Goal: Task Accomplishment & Management: Use online tool/utility

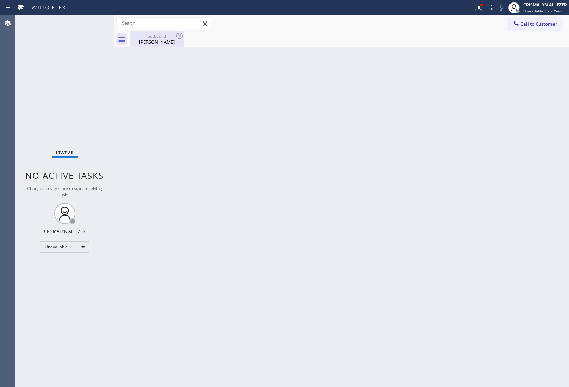
drag, startPoint x: 166, startPoint y: 40, endPoint x: 183, endPoint y: 41, distance: 16.6
click at [177, 42] on div "[PERSON_NAME]" at bounding box center [156, 42] width 53 height 6
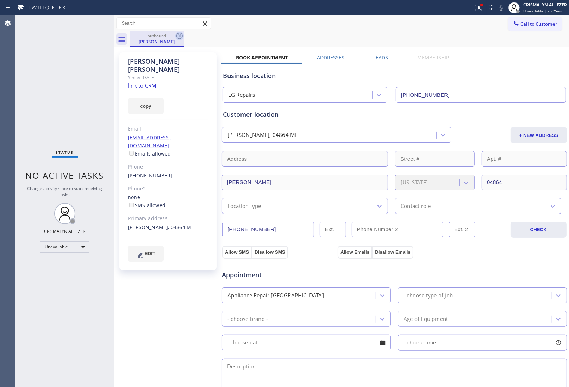
drag, startPoint x: 179, startPoint y: 36, endPoint x: 129, endPoint y: 140, distance: 116.1
click at [179, 38] on icon at bounding box center [179, 36] width 8 height 8
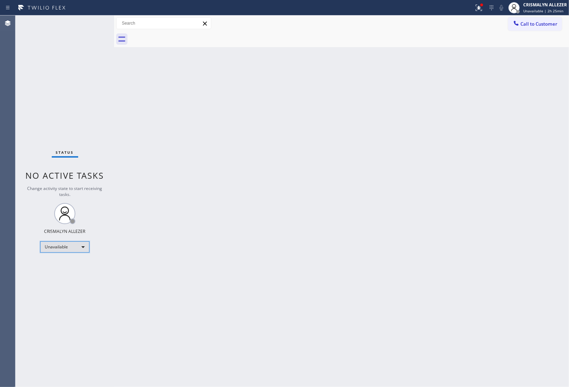
click at [86, 248] on div "Unavailable" at bounding box center [64, 246] width 49 height 11
click at [62, 287] on div at bounding box center [284, 193] width 569 height 387
drag, startPoint x: 87, startPoint y: 247, endPoint x: 71, endPoint y: 273, distance: 31.3
click at [83, 256] on div "Status No active tasks Change activity state to start receiving tasks. CRISMALY…" at bounding box center [64, 201] width 99 height 372
click at [83, 246] on div "Unavailable" at bounding box center [64, 246] width 49 height 11
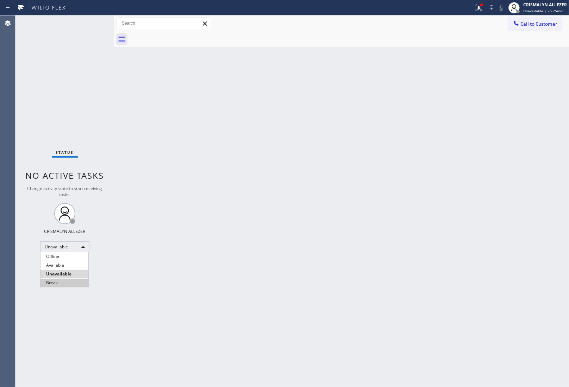
click at [60, 284] on li "Break" at bounding box center [64, 283] width 48 height 8
click at [6, 164] on div "Agent Desktop" at bounding box center [7, 201] width 15 height 372
click at [85, 246] on div "Break" at bounding box center [64, 246] width 49 height 11
click at [69, 274] on li "Unavailable" at bounding box center [64, 274] width 48 height 8
drag, startPoint x: 520, startPoint y: 159, endPoint x: 561, endPoint y: 159, distance: 40.8
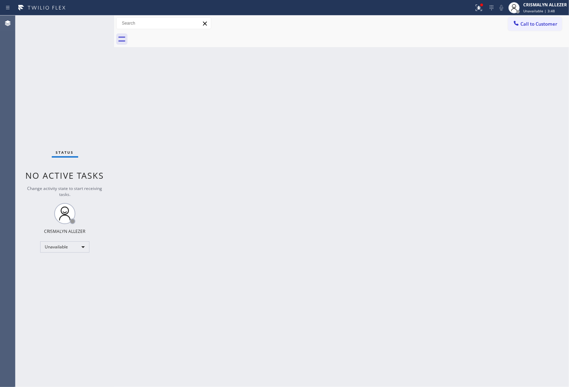
click at [522, 159] on div "Back to Dashboard Change Sender ID Customers Technicians Select a contact Outbo…" at bounding box center [341, 201] width 455 height 372
drag, startPoint x: 541, startPoint y: 24, endPoint x: 509, endPoint y: 42, distance: 36.9
click at [518, 38] on div "Call to Customer Outbound call Location LG Repairs Your caller id phone number …" at bounding box center [341, 31] width 455 height 32
click at [515, 26] on icon at bounding box center [515, 23] width 7 height 7
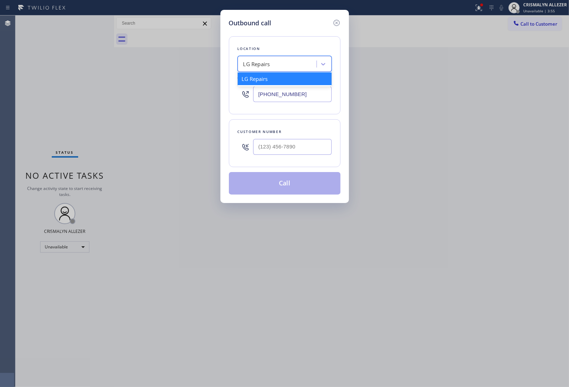
click at [272, 67] on div "LG Repairs" at bounding box center [278, 64] width 77 height 12
paste input "[PHONE_NUMBER]"
type input "[PHONE_NUMBER]"
drag, startPoint x: 319, startPoint y: 95, endPoint x: 204, endPoint y: 98, distance: 115.4
click at [204, 98] on div "Outbound call Location LG Repairs Your caller id phone number [PHONE_NUMBER] Cu…" at bounding box center [284, 193] width 569 height 387
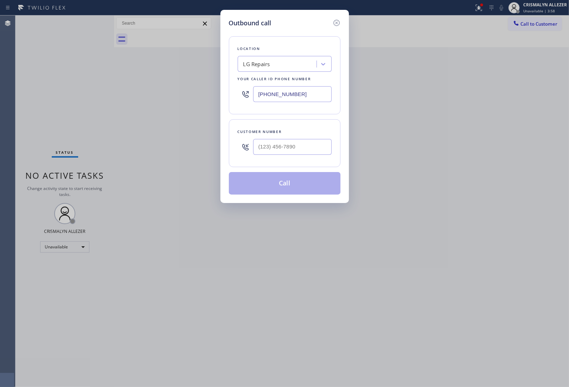
paste input "516) 788-5767"
type input "[PHONE_NUMBER]"
click at [284, 159] on div "Customer number" at bounding box center [285, 143] width 112 height 48
click at [285, 152] on input "(___) ___-____" at bounding box center [292, 147] width 78 height 16
paste input "516) 253-8360"
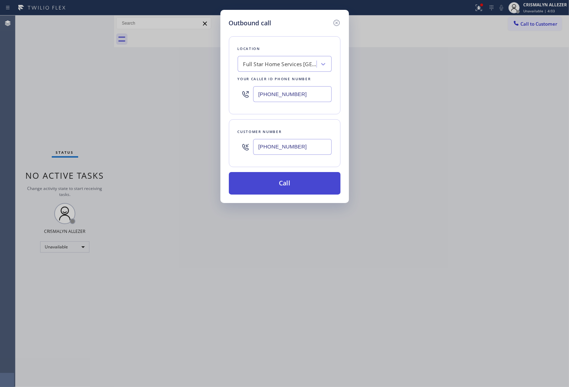
type input "[PHONE_NUMBER]"
click at [280, 185] on button "Call" at bounding box center [285, 183] width 112 height 23
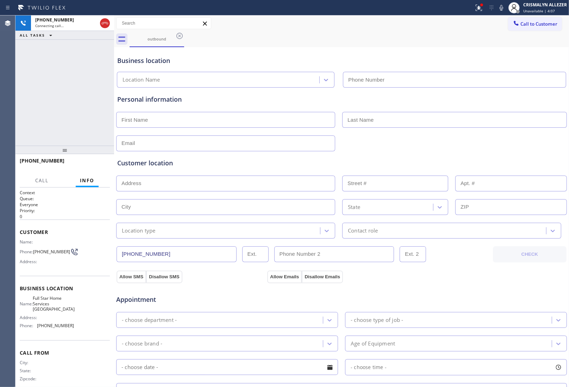
type input "[PHONE_NUMBER]"
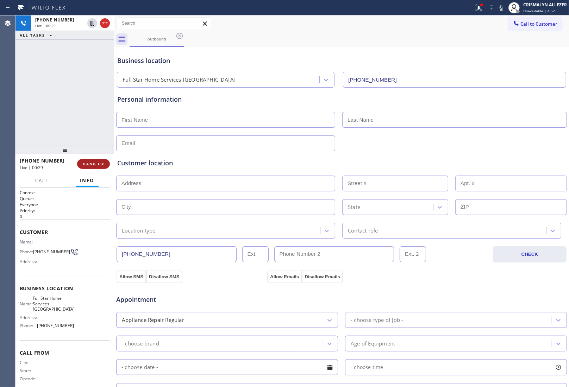
click at [91, 165] on span "HANG UP" at bounding box center [93, 164] width 21 height 5
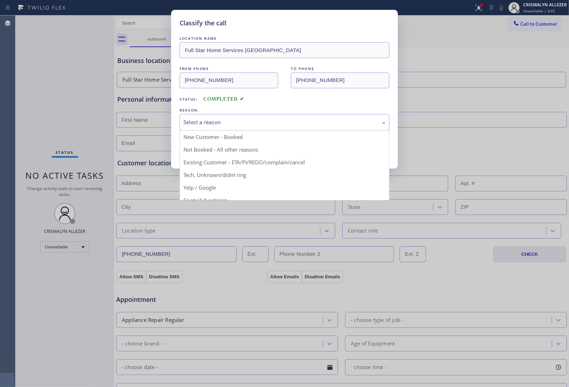
click at [274, 126] on div "Select a reason" at bounding box center [284, 122] width 202 height 8
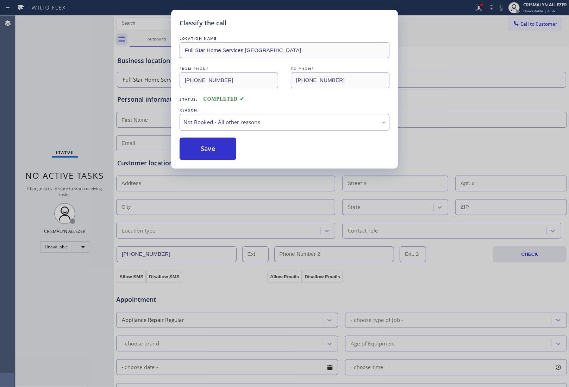
click at [224, 151] on button "Save" at bounding box center [207, 149] width 57 height 23
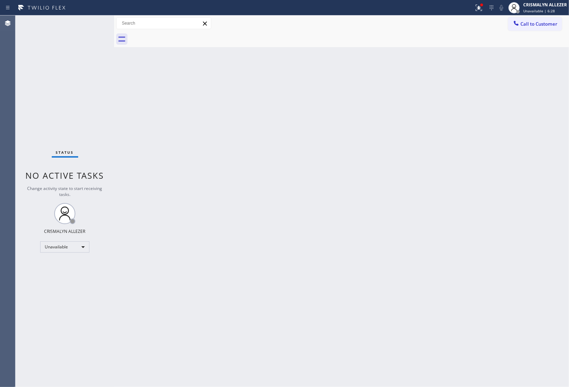
click at [549, 93] on div "Back to Dashboard Change Sender ID Customers Technicians Select a contact Outbo…" at bounding box center [341, 201] width 455 height 372
click at [539, 32] on div at bounding box center [348, 39] width 439 height 16
click at [539, 27] on button "Call to Customer" at bounding box center [535, 23] width 54 height 13
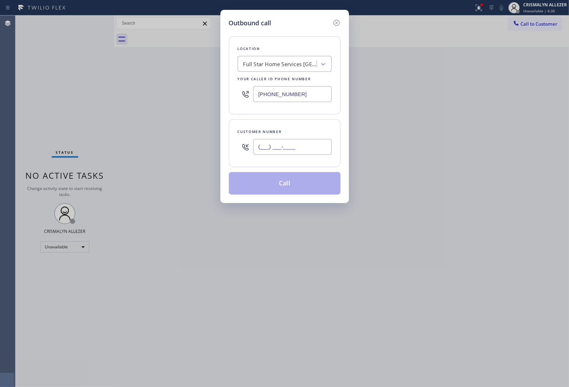
click at [309, 146] on input "(___) ___-____" at bounding box center [292, 147] width 78 height 16
paste input "534) 571-5340"
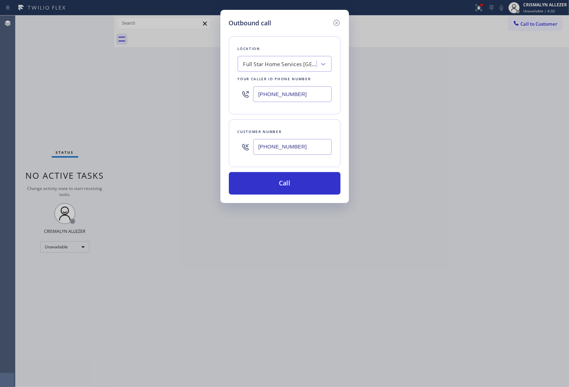
type input "[PHONE_NUMBER]"
click at [513, 127] on div "Outbound call Location Full Star Home Services Hempstead Your caller id phone n…" at bounding box center [284, 193] width 569 height 387
click at [287, 64] on div "Full Star Home Services [GEOGRAPHIC_DATA]" at bounding box center [280, 64] width 74 height 8
type input "o"
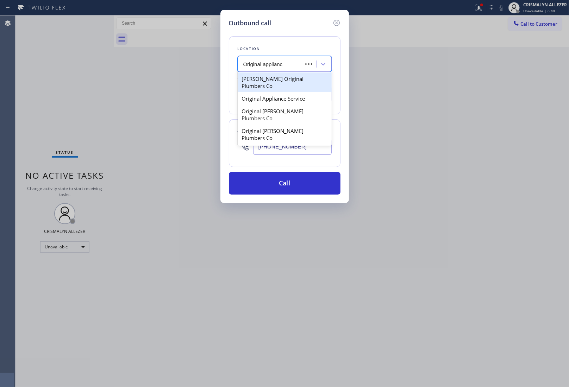
type input "Original appliance"
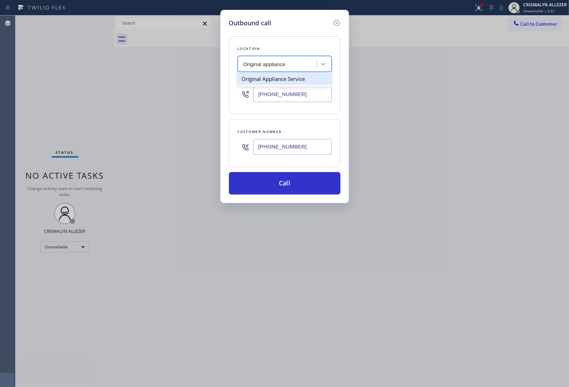
click at [308, 83] on div "Original Appliance Service" at bounding box center [285, 78] width 94 height 13
type input "[PHONE_NUMBER]"
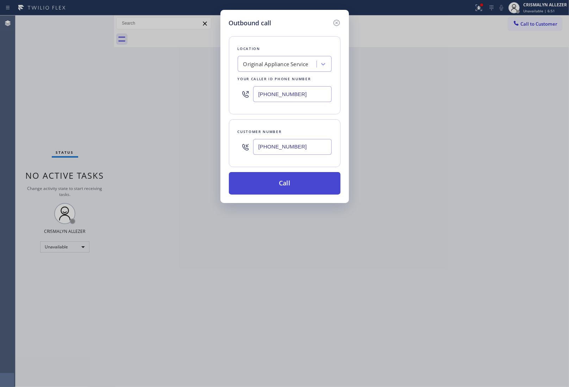
click at [277, 188] on button "Call" at bounding box center [285, 183] width 112 height 23
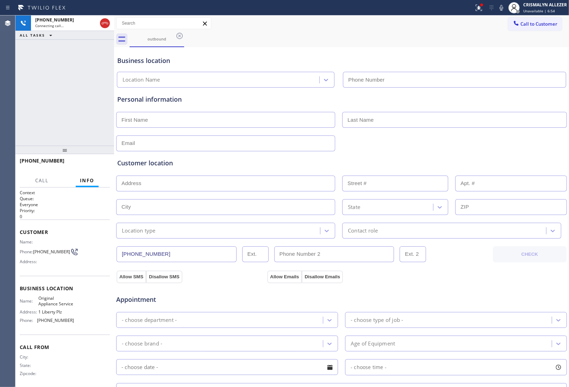
type input "[PHONE_NUMBER]"
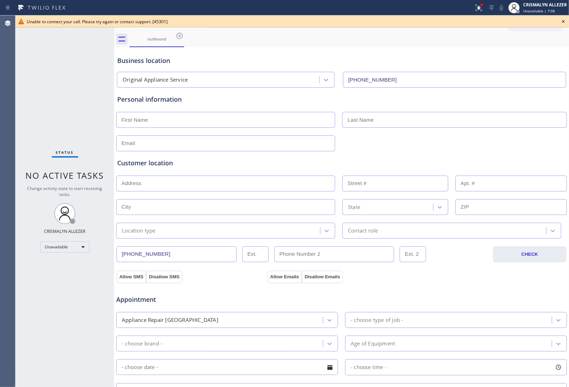
click at [563, 21] on icon at bounding box center [563, 21] width 3 height 3
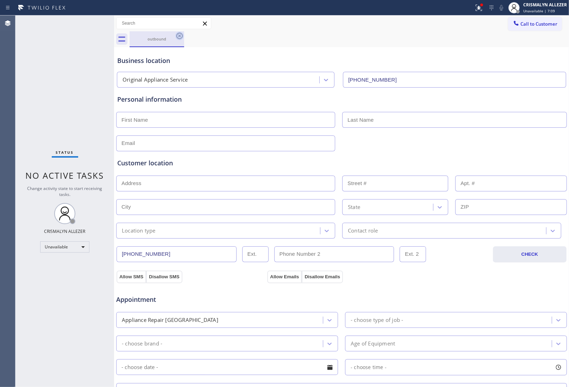
click at [180, 36] on icon at bounding box center [179, 36] width 8 height 8
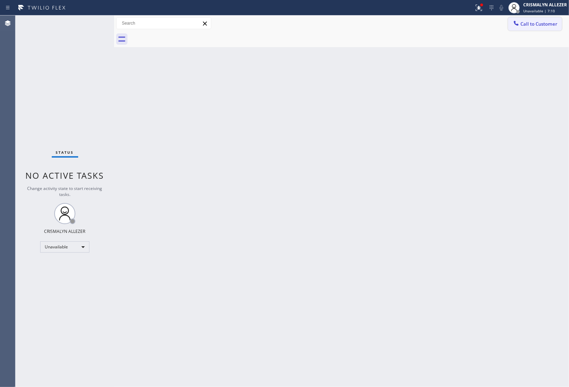
click at [544, 27] on span "Call to Customer" at bounding box center [538, 24] width 37 height 6
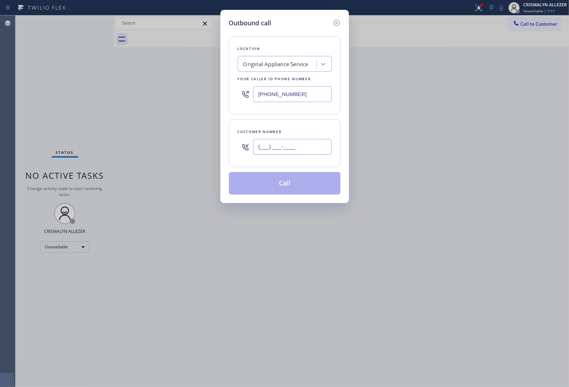
click at [324, 152] on input "(___) ___-____" at bounding box center [292, 147] width 78 height 16
paste input "534) 571-5340"
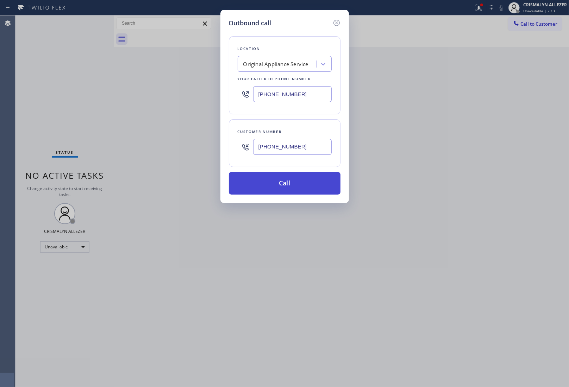
type input "[PHONE_NUMBER]"
click at [276, 184] on button "Call" at bounding box center [285, 183] width 112 height 23
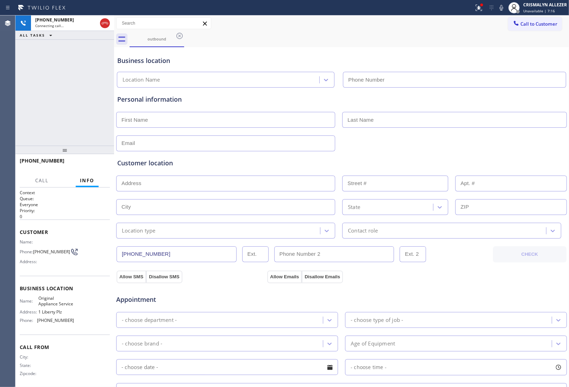
type input "[PHONE_NUMBER]"
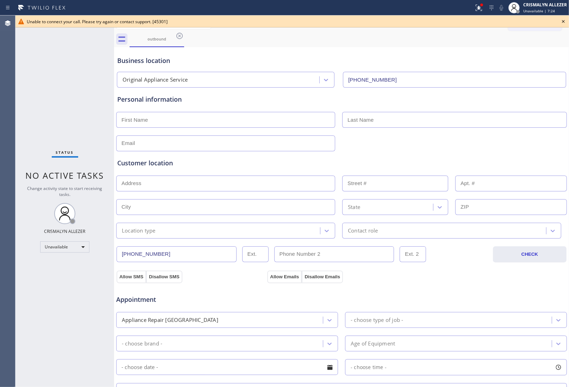
drag, startPoint x: 565, startPoint y: 20, endPoint x: 508, endPoint y: 62, distance: 71.1
click at [564, 20] on icon at bounding box center [563, 21] width 8 height 8
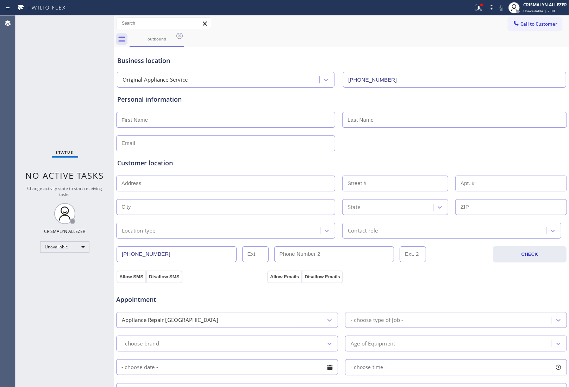
click at [537, 56] on div "Business location" at bounding box center [341, 61] width 448 height 10
click at [178, 35] on icon at bounding box center [179, 36] width 8 height 8
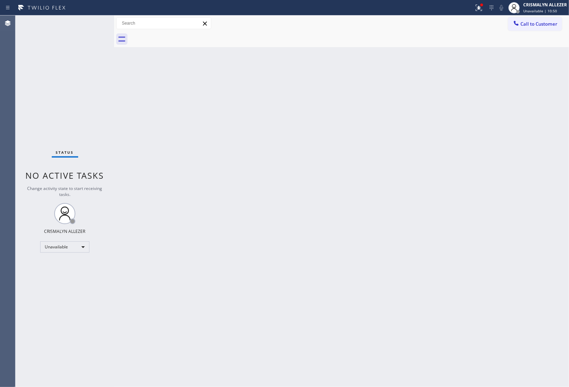
drag, startPoint x: 548, startPoint y: 25, endPoint x: 492, endPoint y: 46, distance: 60.1
click at [541, 29] on button "Call to Customer" at bounding box center [535, 23] width 54 height 13
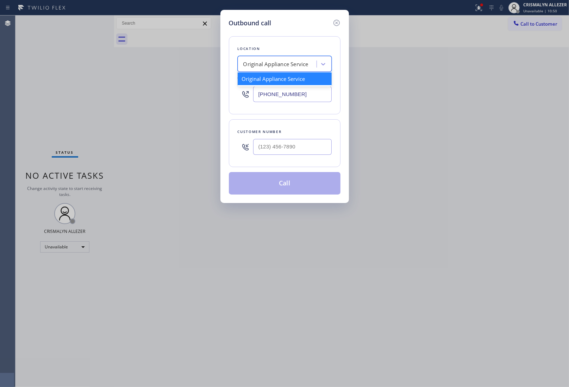
click at [251, 63] on div "Original Appliance Service" at bounding box center [275, 64] width 65 height 8
paste input "Mr [PERSON_NAME] Repair Service"
type input "Mr [PERSON_NAME] Repair Service"
drag, startPoint x: 243, startPoint y: 63, endPoint x: 263, endPoint y: 77, distance: 24.2
click at [254, 71] on div "Mr [PERSON_NAME] Repair Service Mr [PERSON_NAME] Repair Service" at bounding box center [285, 64] width 94 height 16
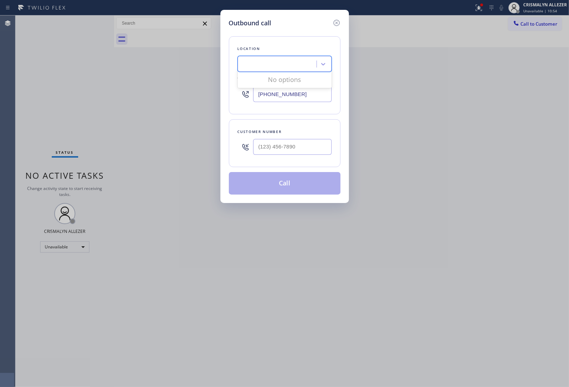
drag, startPoint x: 240, startPoint y: 60, endPoint x: 247, endPoint y: 76, distance: 17.2
click at [242, 63] on div "Mr [PERSON_NAME] Repair Service" at bounding box center [278, 64] width 77 height 12
click at [255, 64] on div "Original Appliance Service" at bounding box center [275, 64] width 65 height 8
paste input "Mr [PERSON_NAME] Repair Service"
click at [243, 62] on input "Mr [PERSON_NAME] Repair Service" at bounding box center [271, 64] width 56 height 6
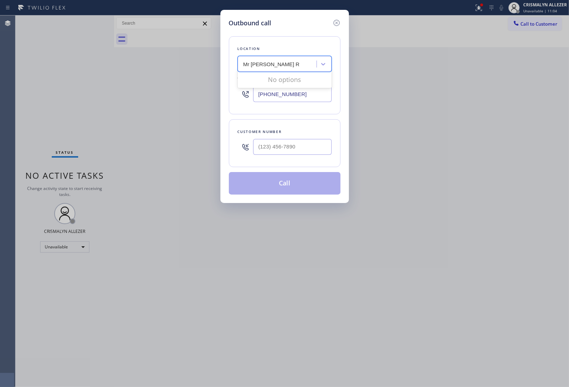
type input "Mr [PERSON_NAME] Repair Service"
drag, startPoint x: 309, startPoint y: 94, endPoint x: 186, endPoint y: 94, distance: 122.4
click at [186, 94] on div "Outbound call Location Original Appliance Service Your caller id phone number […" at bounding box center [284, 193] width 569 height 387
type input "[PHONE_NUMBER]"
click at [292, 138] on div at bounding box center [292, 146] width 78 height 23
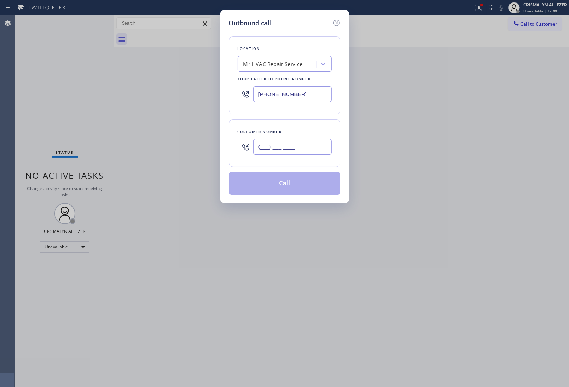
click at [289, 148] on input "(___) ___-____" at bounding box center [292, 147] width 78 height 16
paste input "682) 240-5289"
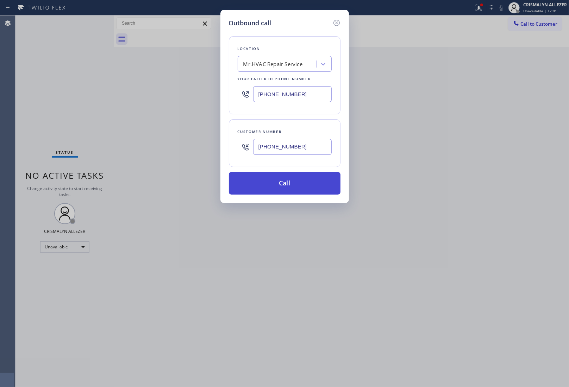
type input "[PHONE_NUMBER]"
click at [287, 182] on button "Call" at bounding box center [285, 183] width 112 height 23
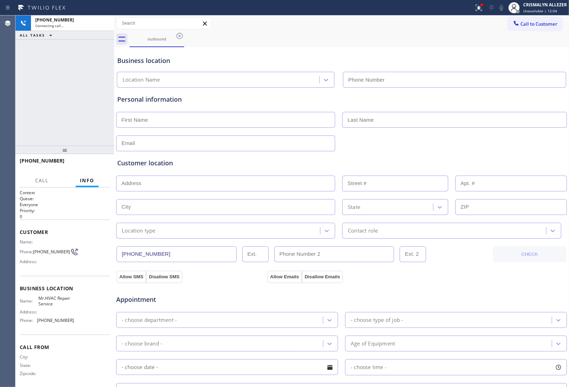
type input "[PHONE_NUMBER]"
click at [88, 164] on span "HANG UP" at bounding box center [93, 164] width 21 height 5
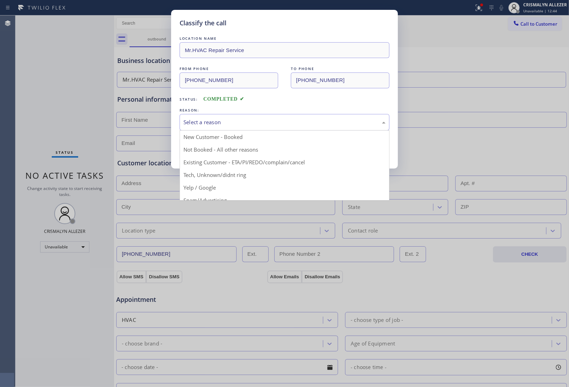
click at [304, 124] on div "Select a reason" at bounding box center [284, 122] width 202 height 8
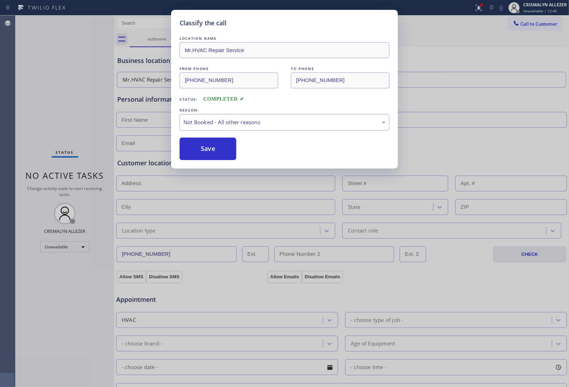
click at [208, 150] on button "Save" at bounding box center [207, 149] width 57 height 23
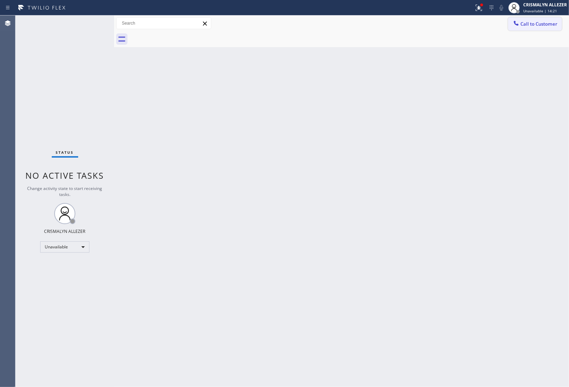
drag, startPoint x: 524, startPoint y: 29, endPoint x: 384, endPoint y: 76, distance: 147.6
click at [520, 32] on div "Call to Customer Outbound call Location Mr.HVAC Repair Service Your caller id p…" at bounding box center [341, 31] width 455 height 32
click at [544, 22] on span "Call to Customer" at bounding box center [538, 24] width 37 height 6
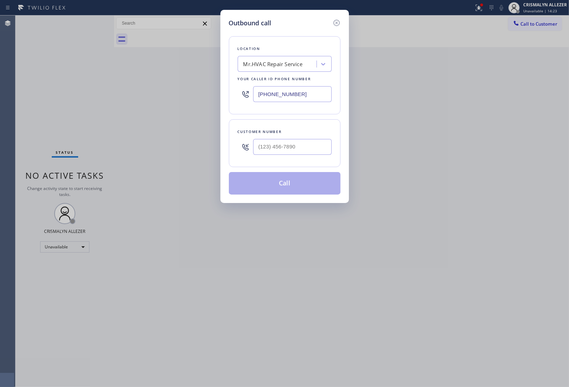
drag, startPoint x: 312, startPoint y: 96, endPoint x: 128, endPoint y: 82, distance: 185.2
click at [128, 83] on div "Outbound call Location Mr.HVAC Repair Service Your caller id phone number [PHON…" at bounding box center [284, 193] width 569 height 387
paste input "650) 933-4988"
type input "[PHONE_NUMBER]"
click at [268, 150] on input "(___) ___-____" at bounding box center [292, 147] width 78 height 16
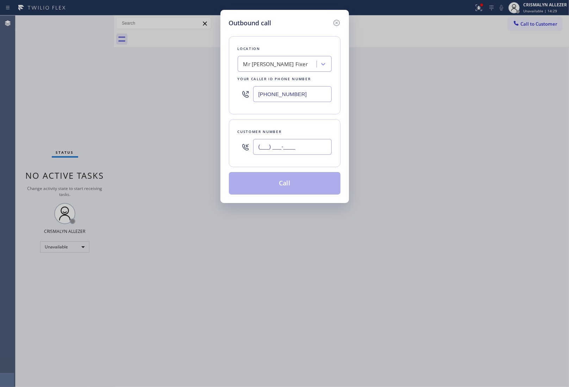
paste input "925) 400-5589"
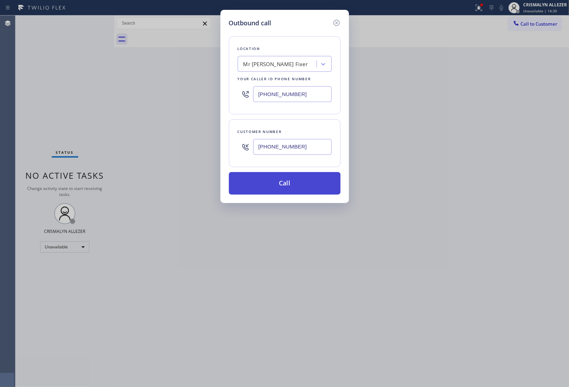
type input "[PHONE_NUMBER]"
drag, startPoint x: 285, startPoint y: 185, endPoint x: 302, endPoint y: 173, distance: 19.9
click at [285, 185] on button "Call" at bounding box center [285, 183] width 112 height 23
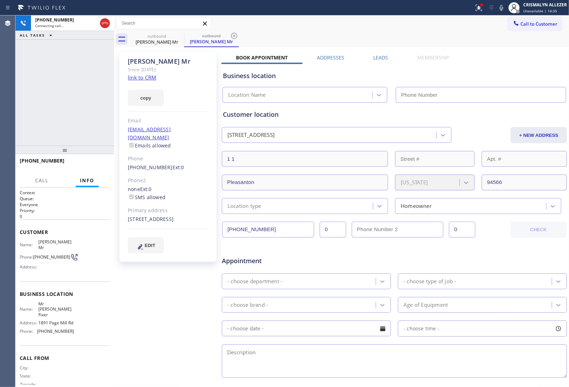
type input "[PHONE_NUMBER]"
click at [78, 163] on button "HANG UP" at bounding box center [93, 164] width 33 height 10
click at [83, 164] on span "HANG UP" at bounding box center [93, 164] width 21 height 5
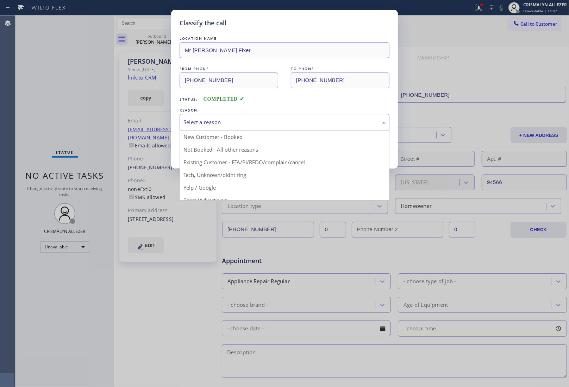
click at [289, 126] on div "Select a reason" at bounding box center [284, 122] width 202 height 8
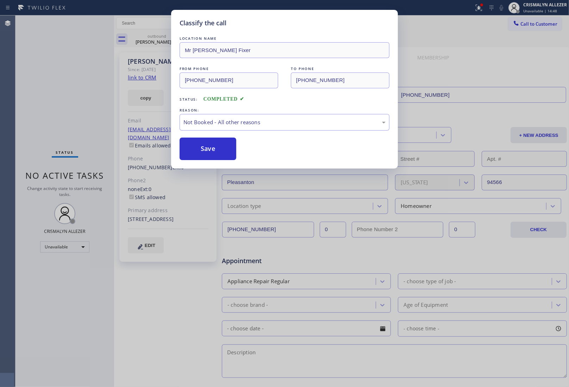
click at [234, 147] on button "Save" at bounding box center [207, 149] width 57 height 23
click at [223, 150] on button "Save" at bounding box center [207, 149] width 57 height 23
